Goal: Task Accomplishment & Management: Manage account settings

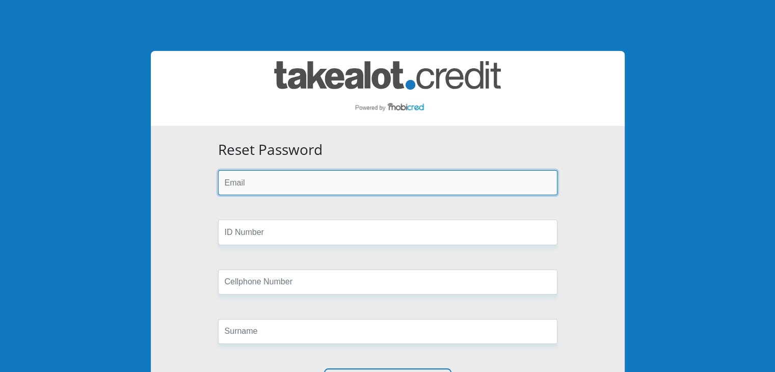
drag, startPoint x: 254, startPoint y: 176, endPoint x: 267, endPoint y: 186, distance: 16.4
click at [254, 176] on input "email" at bounding box center [387, 182] width 339 height 25
type input "[EMAIL_ADDRESS][DOMAIN_NAME]"
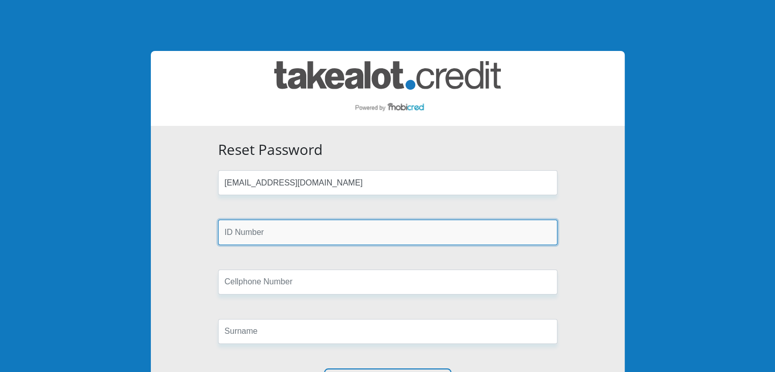
click at [247, 227] on input "text" at bounding box center [387, 232] width 339 height 25
type input "9904300058082"
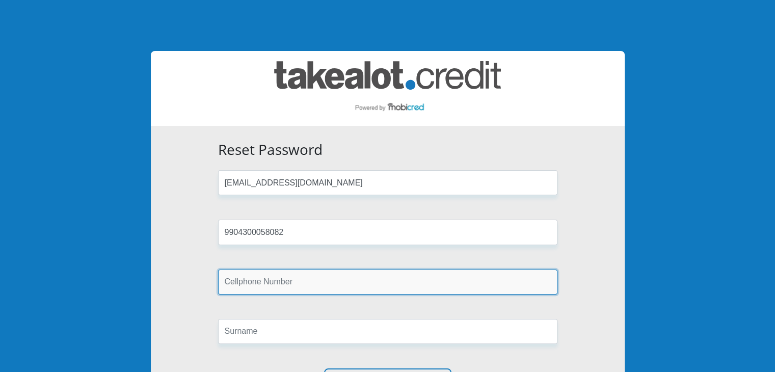
click at [297, 278] on input "text" at bounding box center [387, 282] width 339 height 25
type input "0846813572"
type input "BEDEKER"
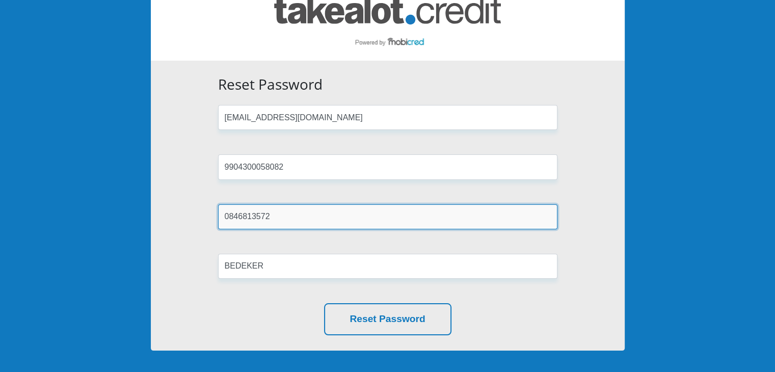
scroll to position [152, 0]
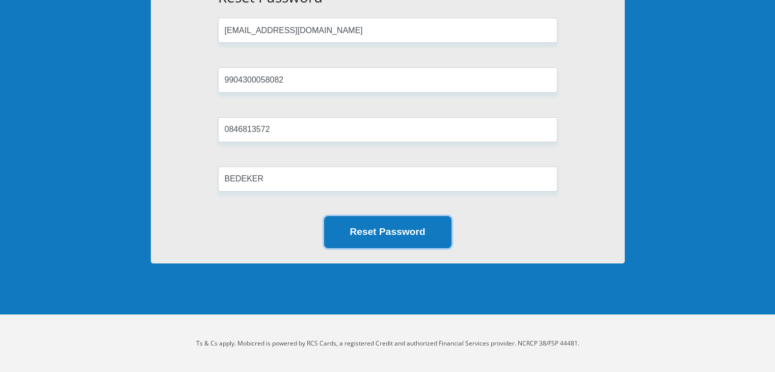
click at [398, 228] on button "Reset Password" at bounding box center [387, 232] width 127 height 32
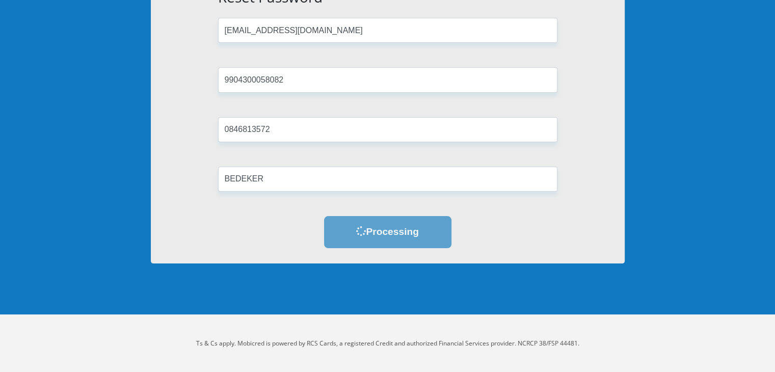
scroll to position [0, 0]
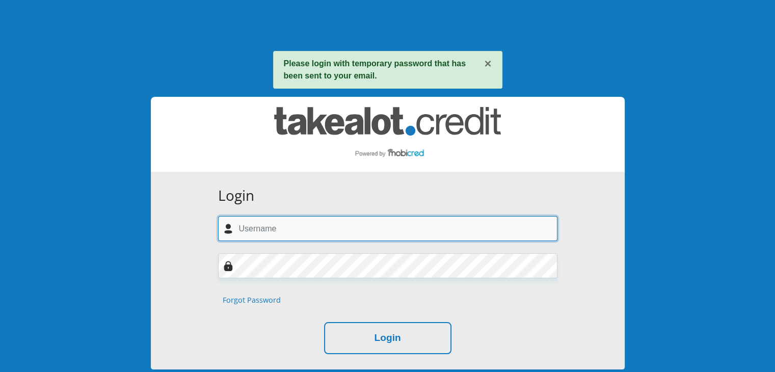
click at [322, 227] on input "text" at bounding box center [387, 228] width 339 height 25
type input "[EMAIL_ADDRESS][DOMAIN_NAME]"
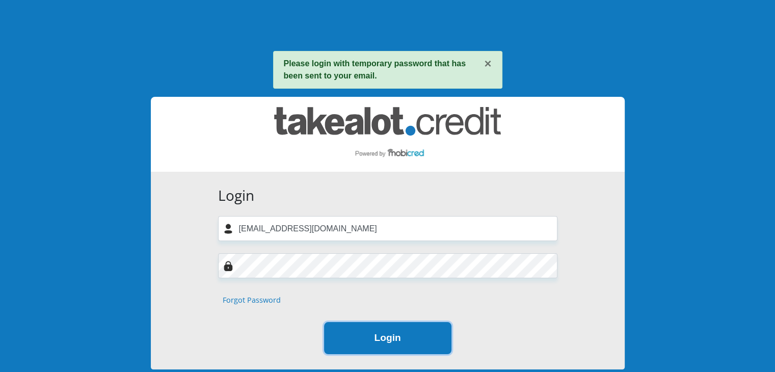
click at [378, 332] on button "Login" at bounding box center [387, 338] width 127 height 32
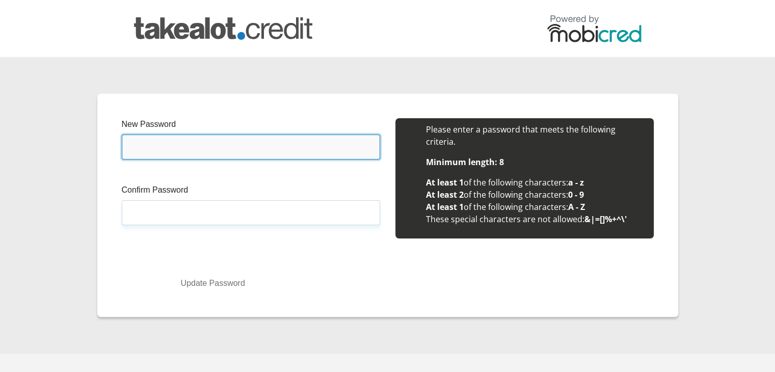
click at [249, 138] on input "New Password" at bounding box center [251, 147] width 258 height 25
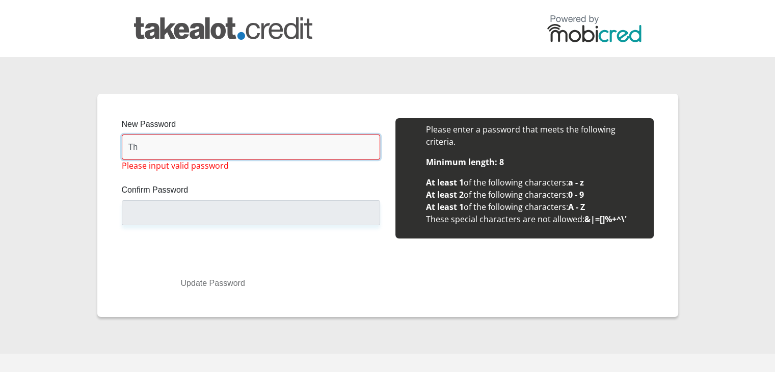
type input "T"
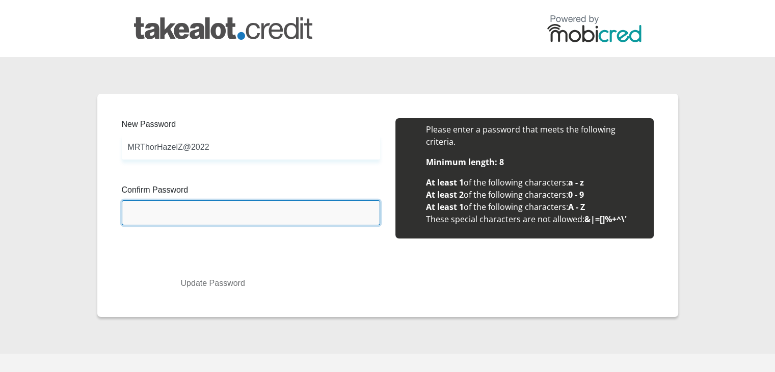
click at [170, 214] on input "Confirm Password" at bounding box center [251, 212] width 258 height 25
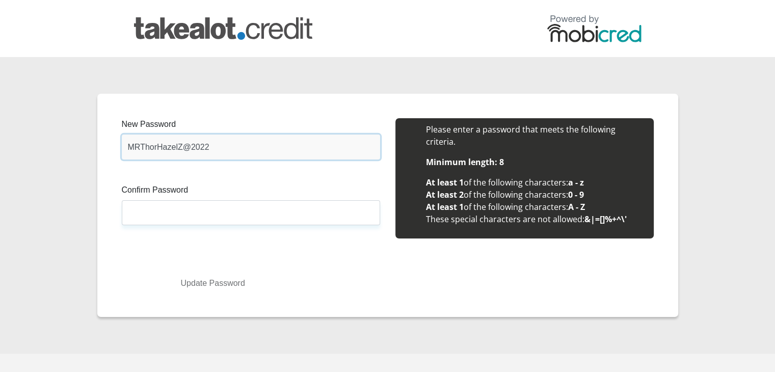
drag, startPoint x: 220, startPoint y: 145, endPoint x: -33, endPoint y: 138, distance: 252.8
click at [0, 138] on html "New Password MRThorHazelZ@2022 Please input valid password Confirm Password Ple…" at bounding box center [387, 206] width 775 height 412
drag, startPoint x: 234, startPoint y: 150, endPoint x: 92, endPoint y: 140, distance: 142.5
click at [92, 140] on section "New Password ThorHazelZeusMR@2022 Please input valid password Confirm Password …" at bounding box center [387, 205] width 775 height 297
type input "ThorHazelZeusMR@2022"
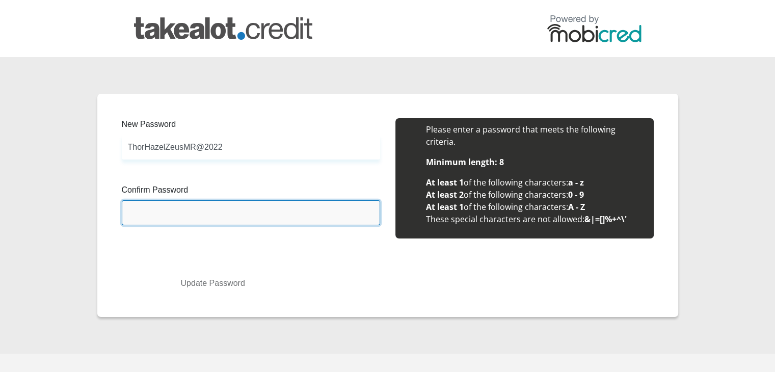
click at [210, 217] on input "Confirm Password" at bounding box center [251, 212] width 258 height 25
paste input "ThorHazelZeusMR@2022"
type input "ThorHazelZeusMR@2022"
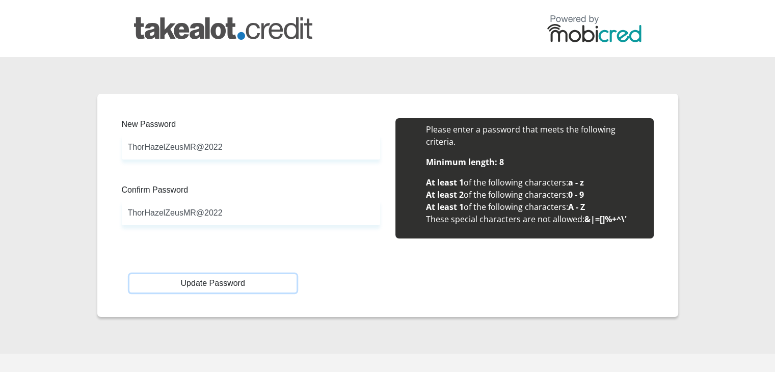
click at [214, 284] on button "Update Password" at bounding box center [212, 283] width 167 height 18
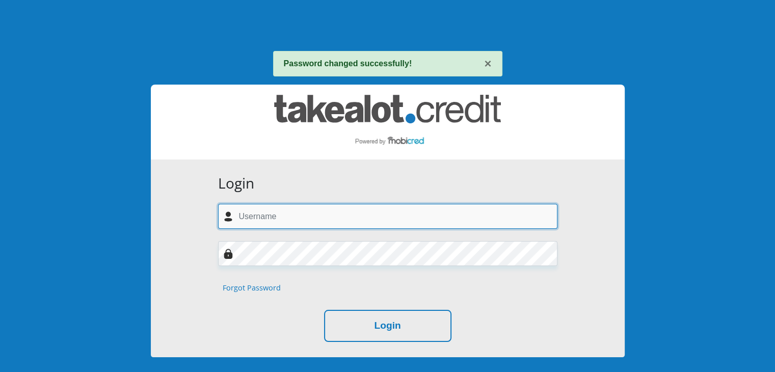
click at [298, 218] on input "text" at bounding box center [387, 216] width 339 height 25
type input "[EMAIL_ADDRESS][DOMAIN_NAME]"
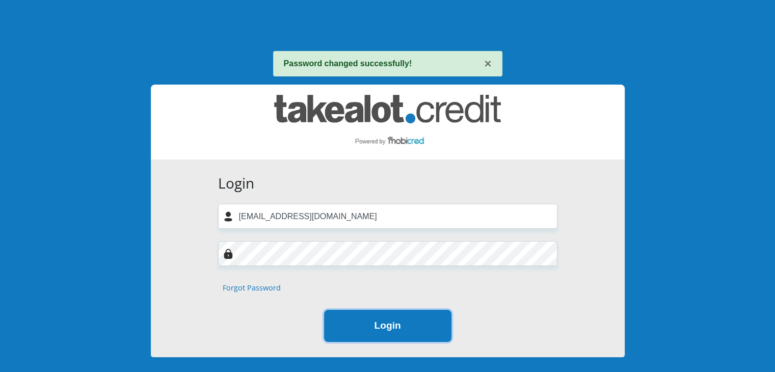
click at [398, 334] on button "Login" at bounding box center [387, 326] width 127 height 32
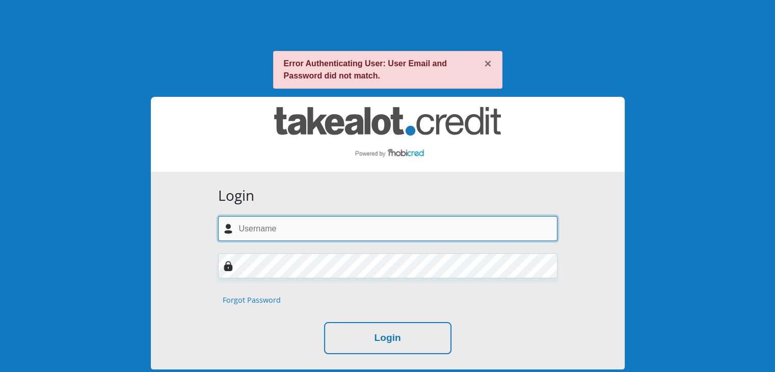
click at [299, 232] on input "text" at bounding box center [387, 228] width 339 height 25
type input "[EMAIL_ADDRESS][DOMAIN_NAME]"
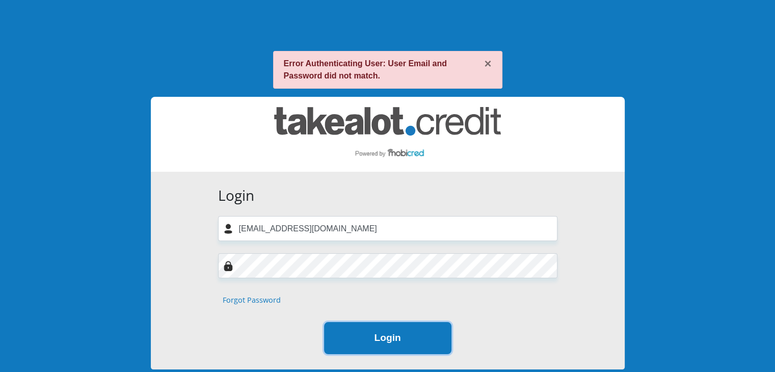
click at [374, 337] on button "Login" at bounding box center [387, 338] width 127 height 32
